Goal: Task Accomplishment & Management: Use online tool/utility

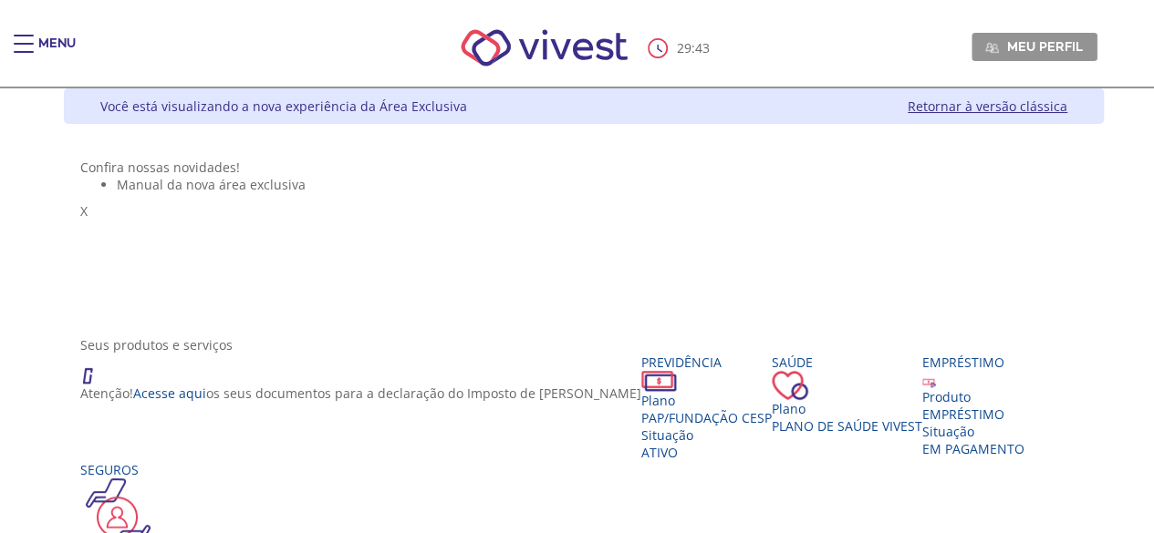
click at [27, 37] on div "Main header" at bounding box center [24, 53] width 20 height 36
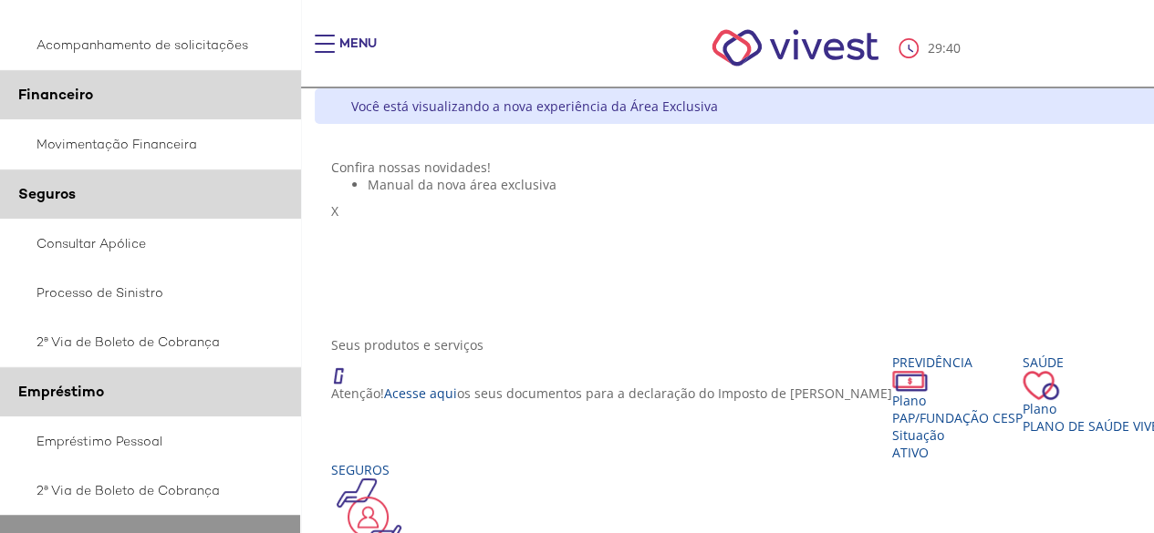
scroll to position [492, 0]
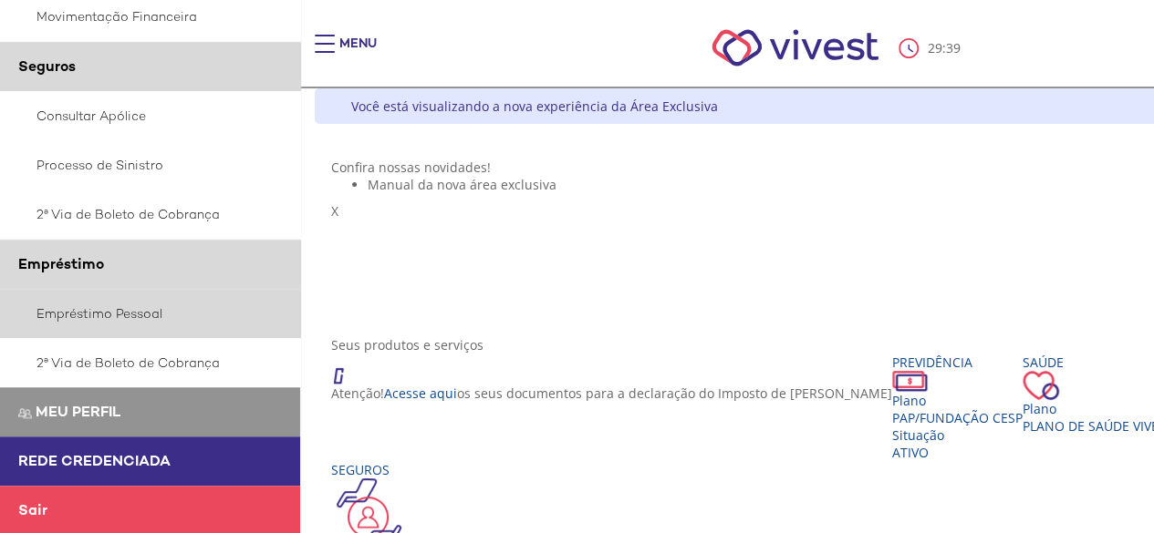
click at [142, 307] on link "Empréstimo Pessoal" at bounding box center [150, 313] width 301 height 49
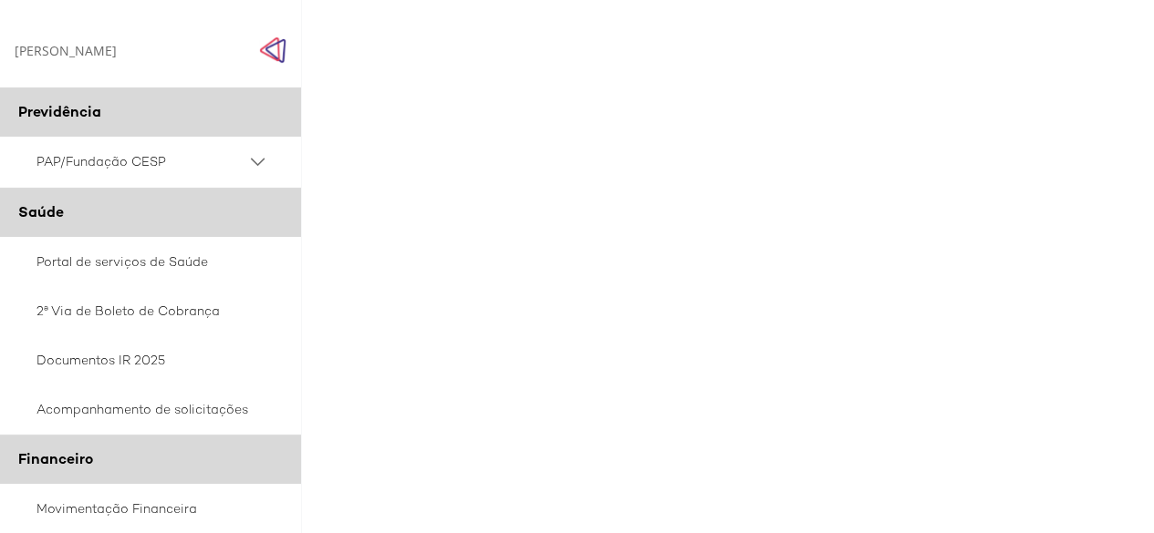
scroll to position [50, 0]
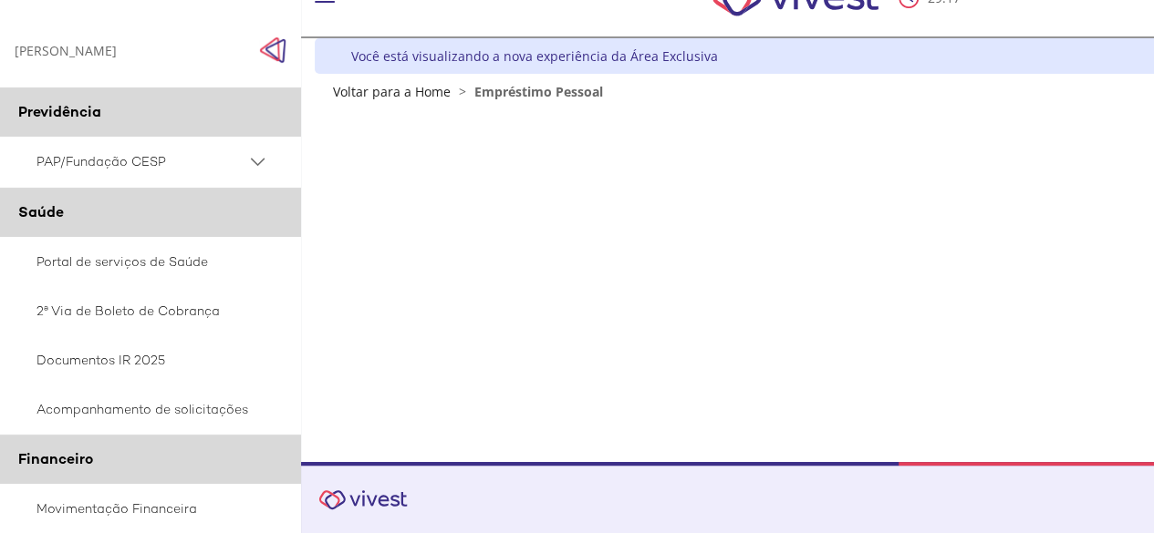
click at [932, 440] on div "Z7_0HDA14K041L1706374JTHR30P6 Empréstimos - Phoenix Finne Menu de ação do compo…" at bounding box center [835, 281] width 1040 height 362
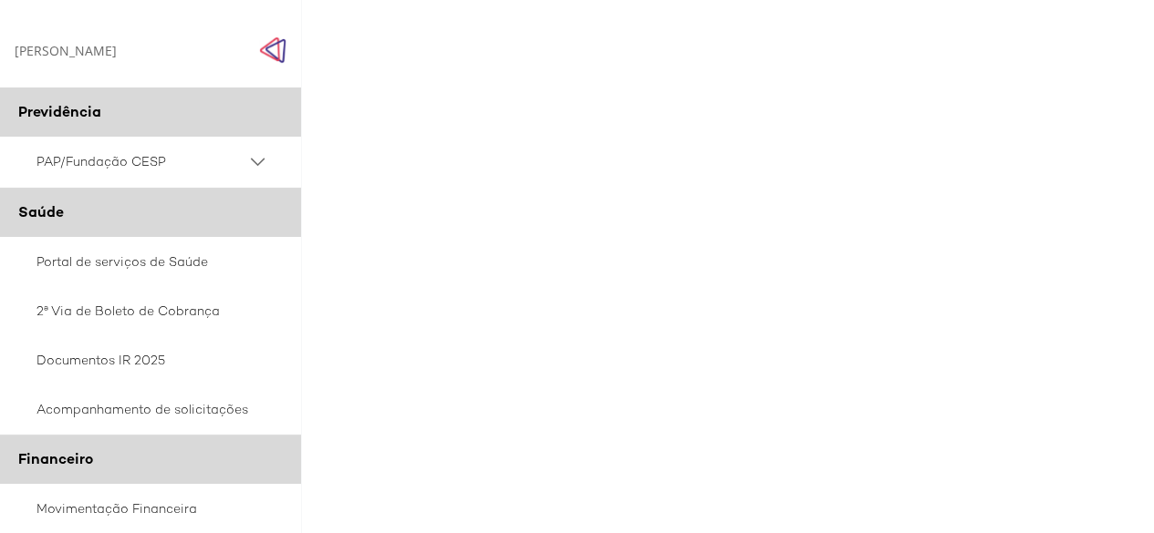
scroll to position [737, 108]
click at [274, 48] on img "Click to close side navigation." at bounding box center [272, 49] width 27 height 27
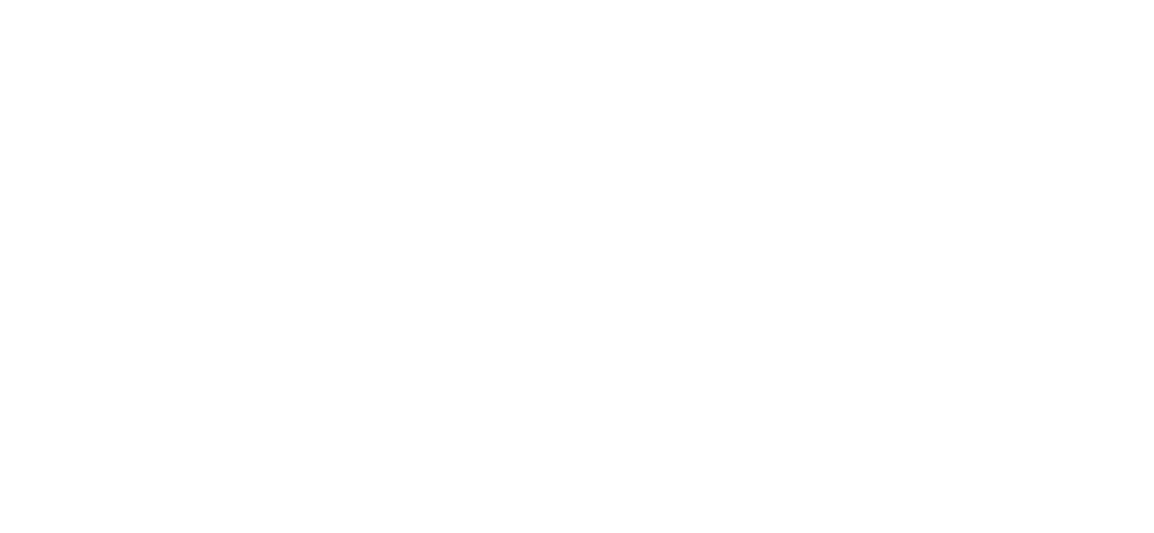
scroll to position [736, 0]
